Goal: Task Accomplishment & Management: Manage account settings

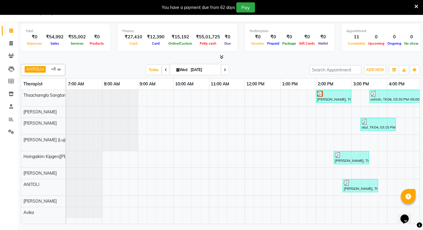
click at [222, 56] on icon at bounding box center [222, 57] width 4 height 4
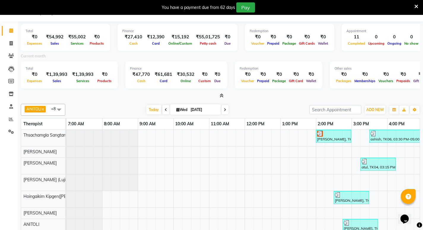
click at [220, 95] on icon at bounding box center [222, 95] width 4 height 4
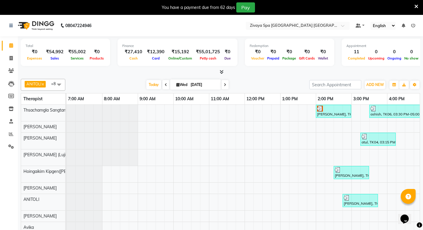
click at [415, 25] on icon at bounding box center [413, 25] width 4 height 4
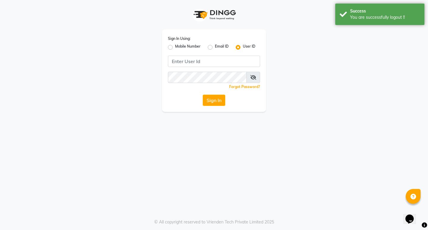
click at [175, 48] on label "Mobile Number" at bounding box center [188, 47] width 26 height 7
click at [175, 48] on input "Mobile Number" at bounding box center [177, 46] width 4 height 4
radio input "true"
radio input "false"
click at [204, 62] on input "Username" at bounding box center [224, 61] width 72 height 11
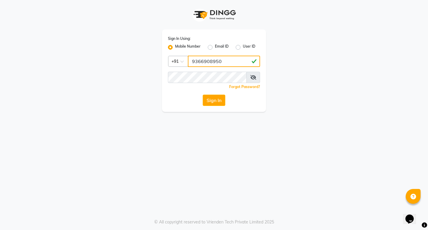
drag, startPoint x: 192, startPoint y: 60, endPoint x: 224, endPoint y: 58, distance: 31.9
click at [224, 58] on input "9366908950" at bounding box center [224, 61] width 72 height 11
type input "9366908950"
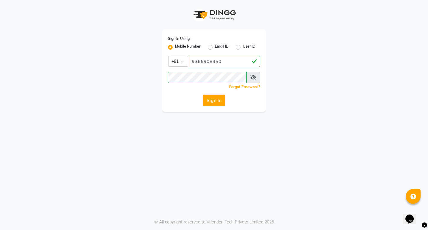
click at [214, 96] on button "Sign In" at bounding box center [214, 99] width 23 height 11
